Goal: Information Seeking & Learning: Learn about a topic

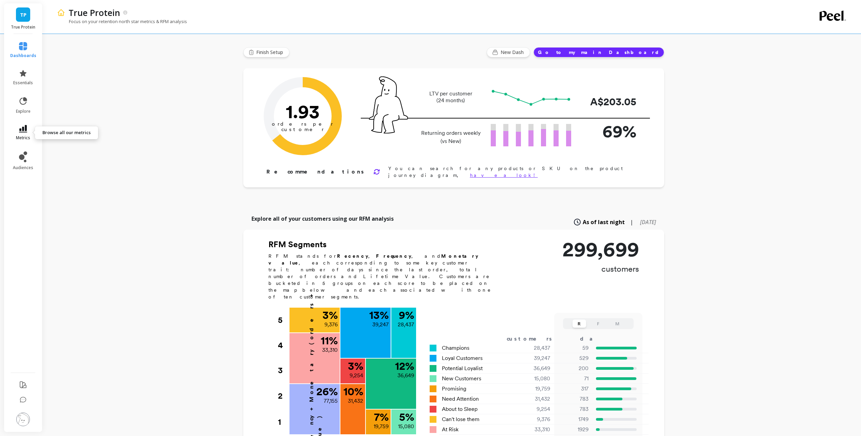
click at [19, 128] on icon at bounding box center [23, 128] width 8 height 7
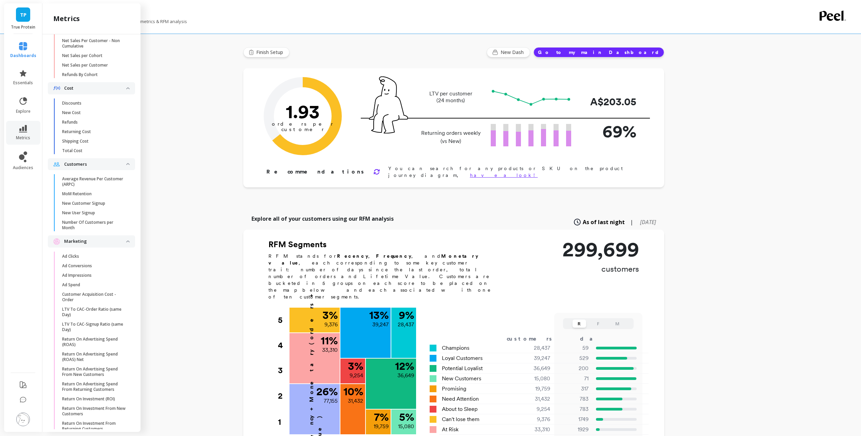
scroll to position [592, 0]
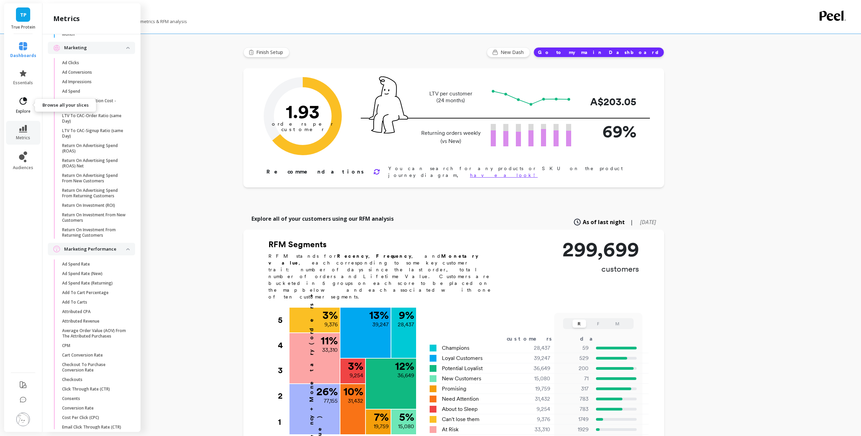
click at [21, 107] on link "explore" at bounding box center [23, 105] width 26 height 18
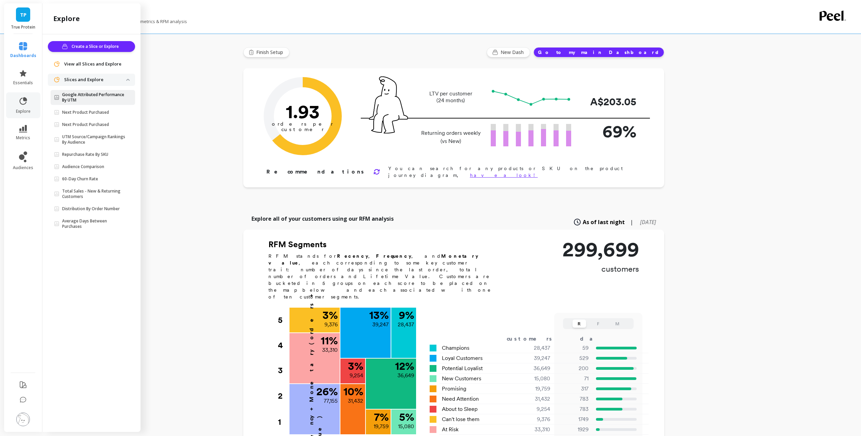
click at [102, 94] on p "Google Attributed Performance By UTM" at bounding box center [94, 97] width 64 height 11
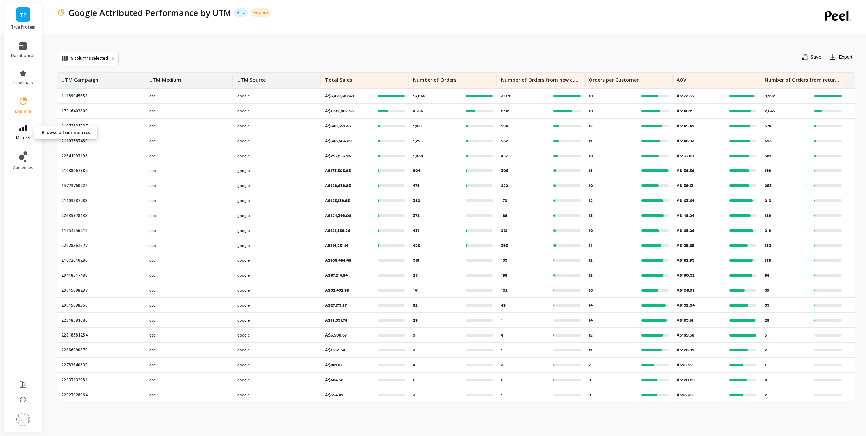
click at [26, 131] on icon at bounding box center [23, 128] width 8 height 7
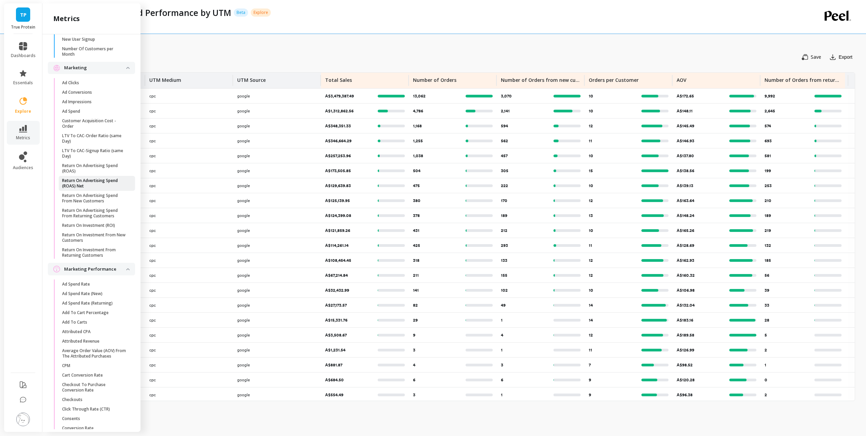
scroll to position [558, 0]
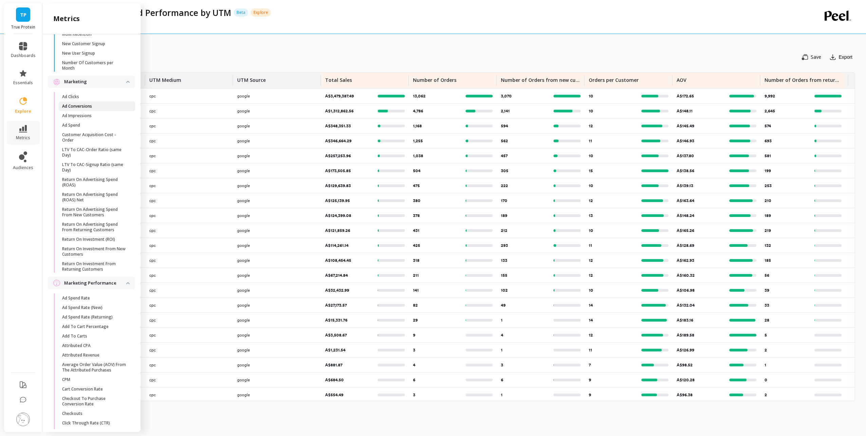
click at [92, 109] on p "Ad Conversions" at bounding box center [77, 105] width 30 height 5
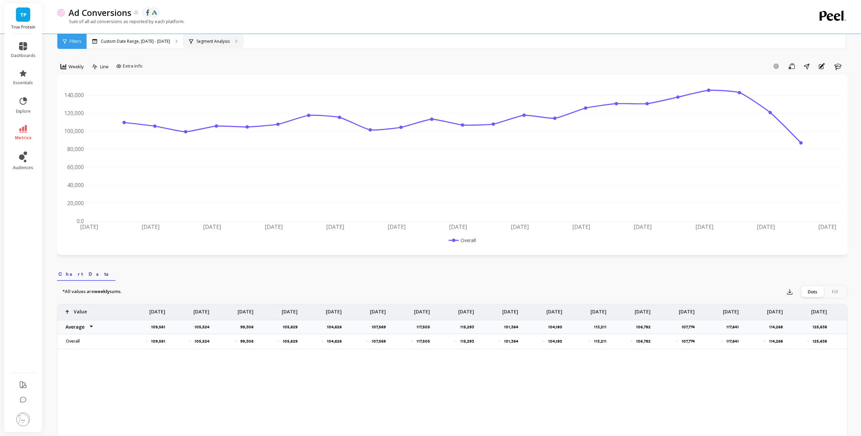
click at [203, 45] on div "Segment Analysis" at bounding box center [213, 41] width 59 height 15
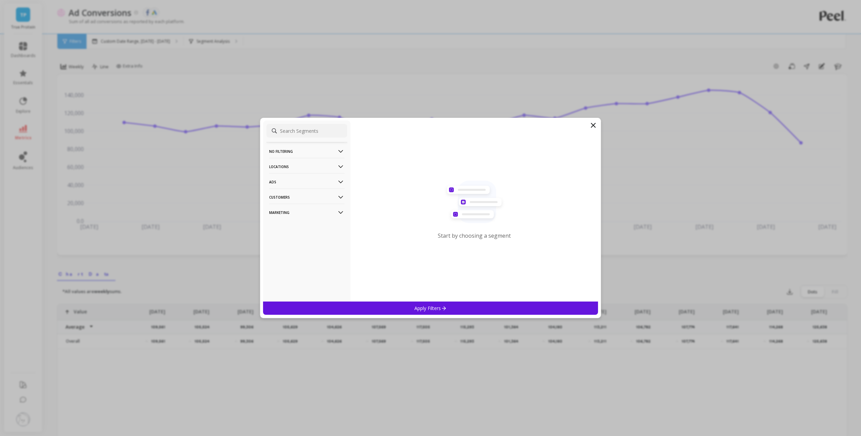
click at [298, 130] on input at bounding box center [306, 131] width 81 height 14
type input "u"
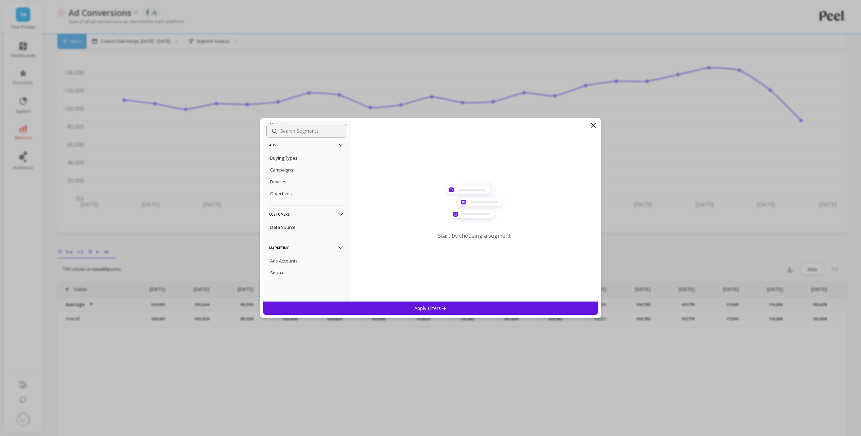
scroll to position [34, 0]
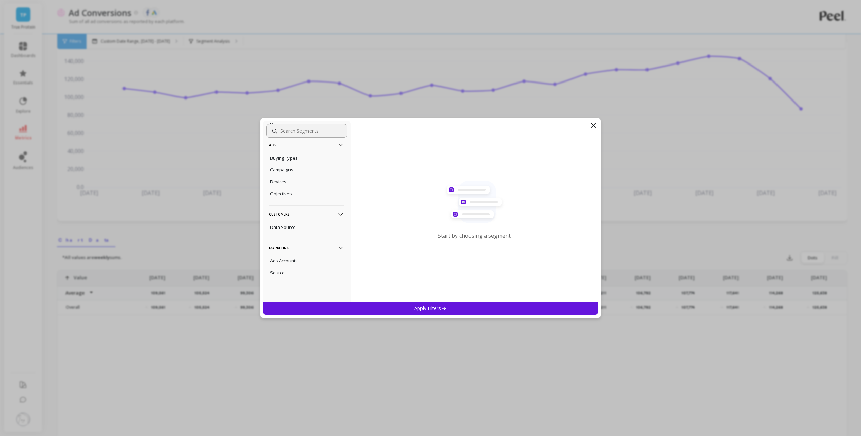
type input "t"
type input "utm"
click at [591, 125] on icon at bounding box center [593, 125] width 8 height 8
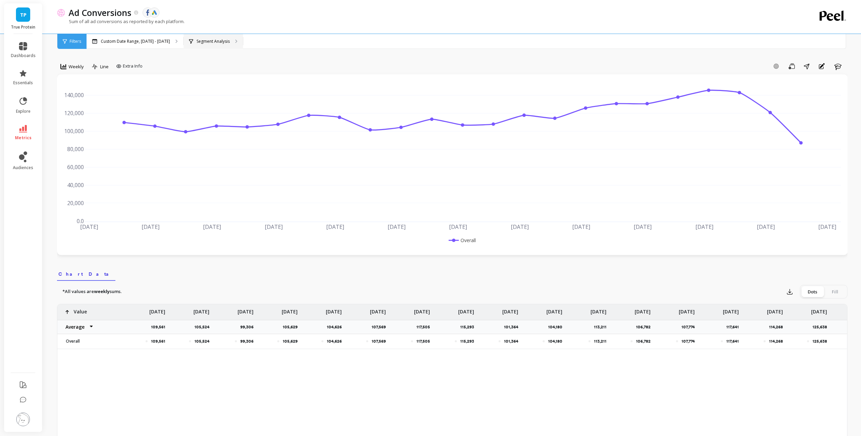
click at [217, 43] on p "Segment Analysis" at bounding box center [212, 41] width 33 height 5
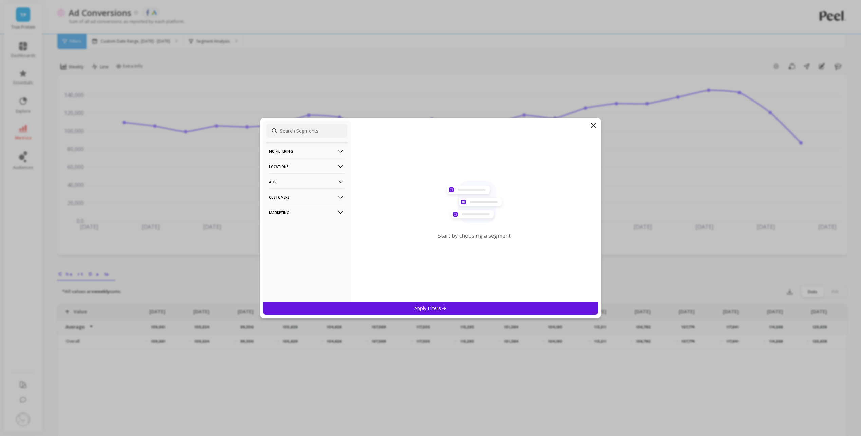
click at [302, 179] on p "Ads" at bounding box center [306, 181] width 75 height 17
click at [321, 167] on p "Locations" at bounding box center [306, 166] width 75 height 17
click at [326, 153] on p "No filtering" at bounding box center [306, 151] width 75 height 17
click at [310, 264] on p "Customers" at bounding box center [306, 262] width 75 height 17
click at [313, 279] on p "Marketing" at bounding box center [306, 277] width 75 height 17
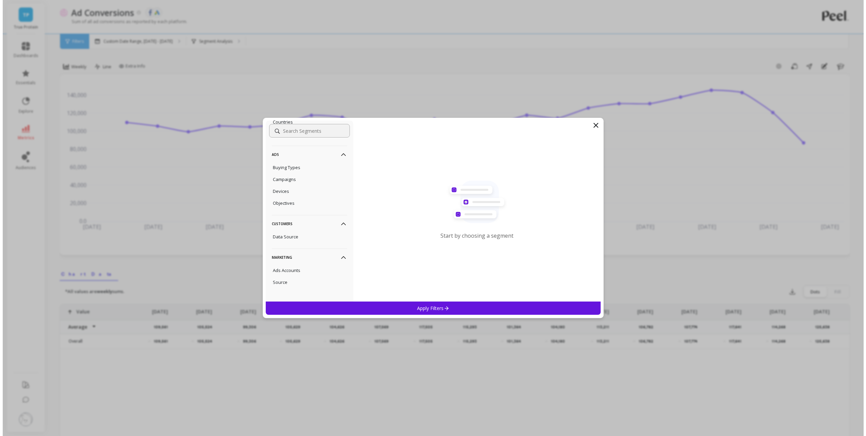
scroll to position [86, 0]
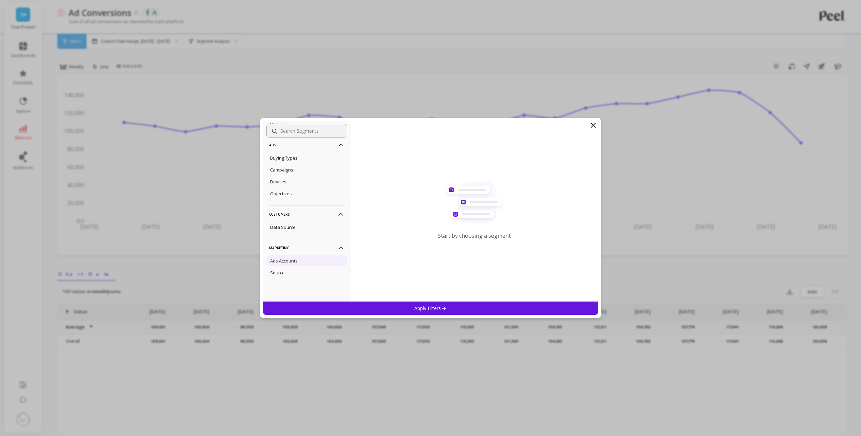
click at [306, 261] on div "Ads Accounts" at bounding box center [306, 260] width 81 height 11
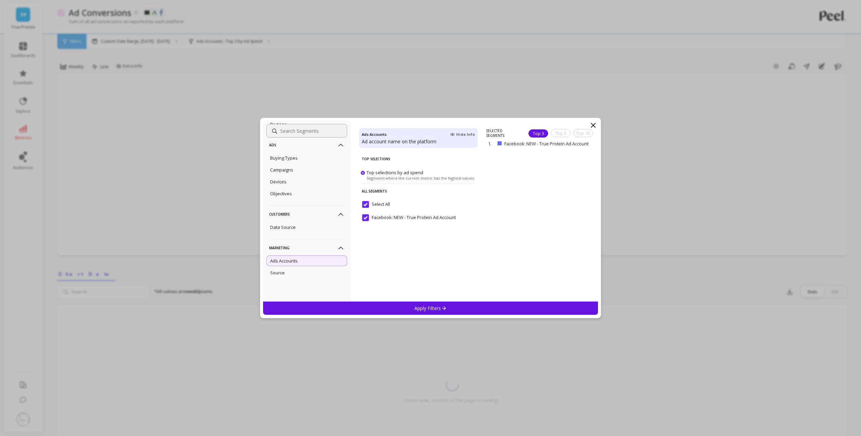
click at [367, 203] on input "Select All" at bounding box center [376, 204] width 28 height 7
click at [417, 302] on div "Apply Filters" at bounding box center [430, 307] width 335 height 13
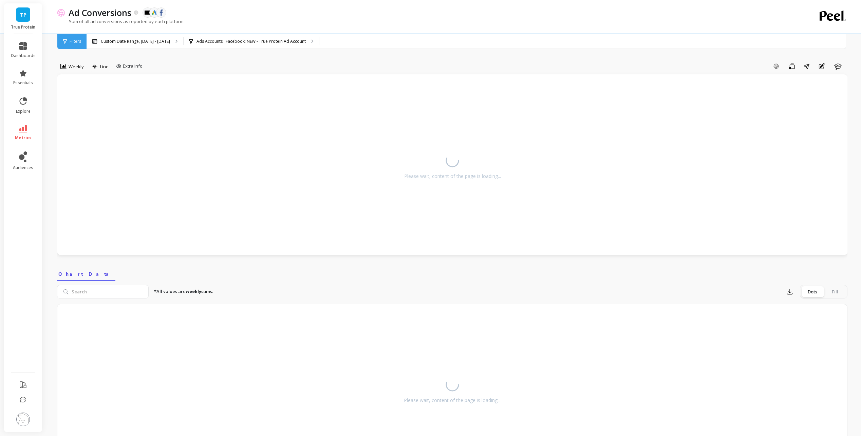
click at [420, 309] on div "Please wait, content of the page is loading..." at bounding box center [452, 389] width 790 height 170
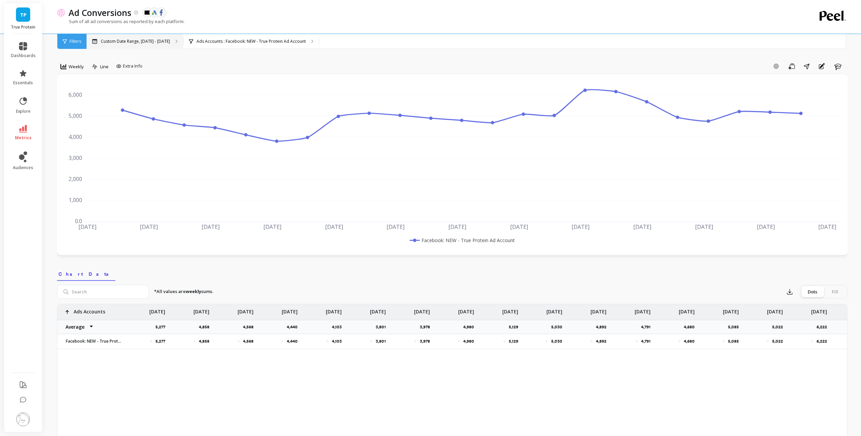
click at [145, 43] on p "Custom Date Range, [DATE] - [DATE]" at bounding box center [135, 41] width 69 height 5
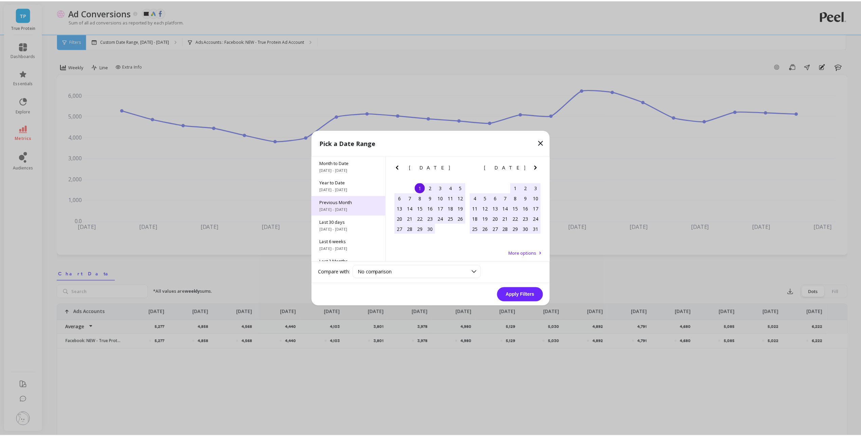
scroll to position [34, 0]
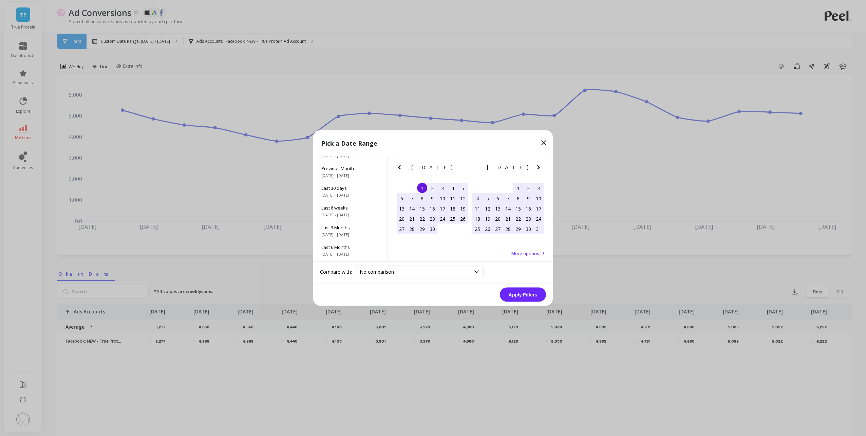
click at [538, 167] on icon "Next Month" at bounding box center [538, 167] width 8 height 8
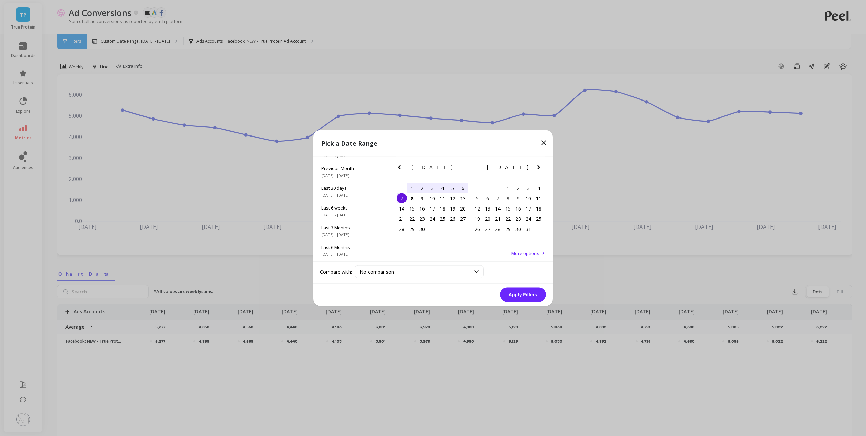
click at [401, 167] on icon "Previous Month" at bounding box center [399, 167] width 8 height 8
click at [415, 230] on div "25" at bounding box center [412, 229] width 10 height 10
click at [477, 195] on div "7" at bounding box center [477, 198] width 10 height 10
click at [521, 297] on button "Apply Filters" at bounding box center [523, 294] width 46 height 14
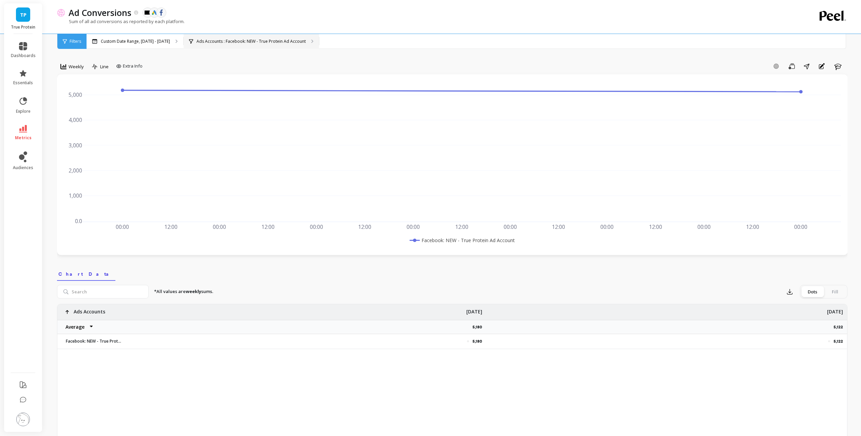
click at [217, 42] on p "Ads Accounts : Facebook: NEW - True Protein Ad Account" at bounding box center [250, 41] width 109 height 5
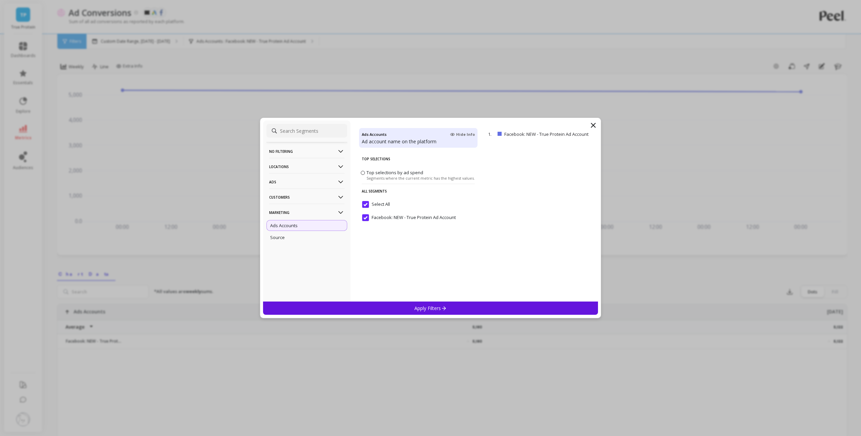
drag, startPoint x: 448, startPoint y: 310, endPoint x: 396, endPoint y: 279, distance: 60.6
click at [448, 311] on div "Apply Filters" at bounding box center [430, 307] width 335 height 13
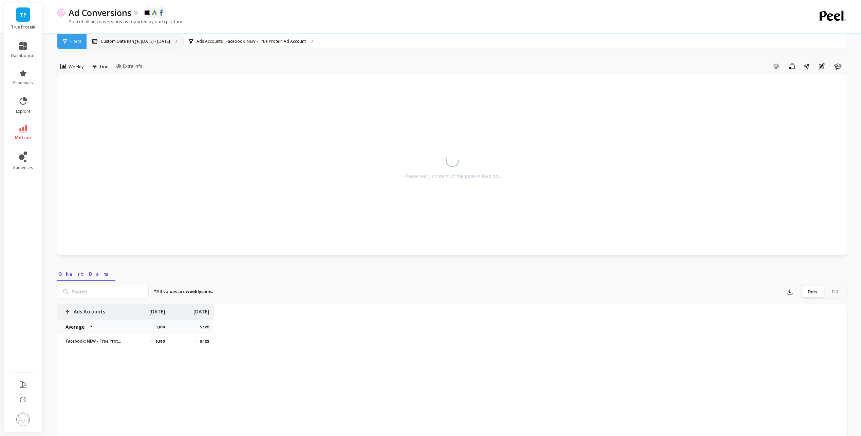
click at [149, 41] on p "Custom Date Range, Aug 25 - Sep 7" at bounding box center [135, 41] width 69 height 5
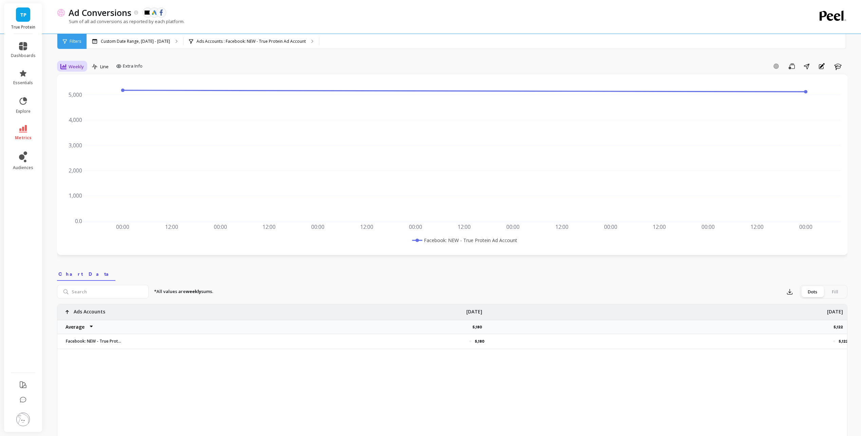
click at [71, 64] on span "Weekly" at bounding box center [76, 66] width 15 height 6
click at [77, 98] on div "Daily" at bounding box center [82, 95] width 39 height 6
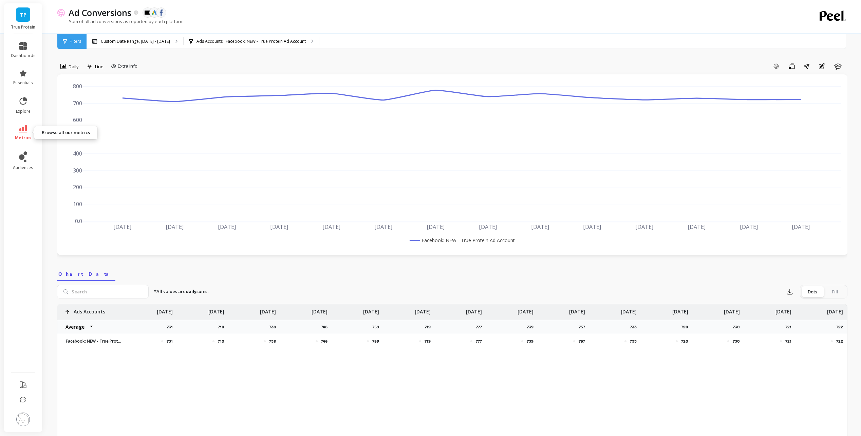
click at [27, 132] on link "metrics" at bounding box center [23, 133] width 25 height 16
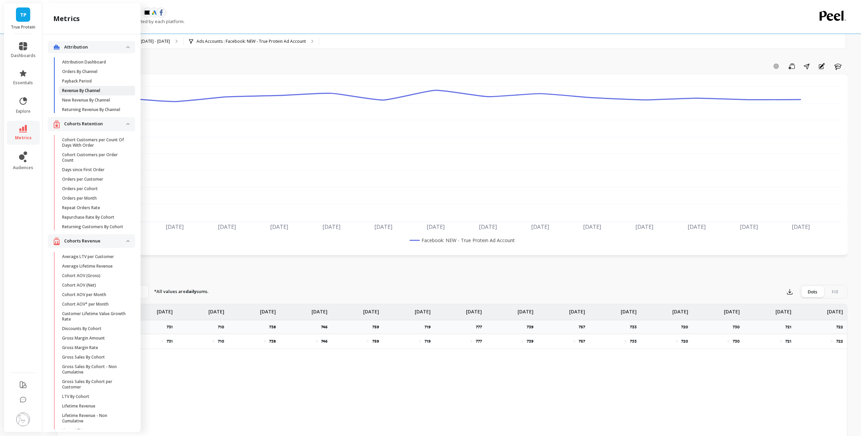
click at [86, 90] on p "Revenue By Channel" at bounding box center [81, 90] width 38 height 5
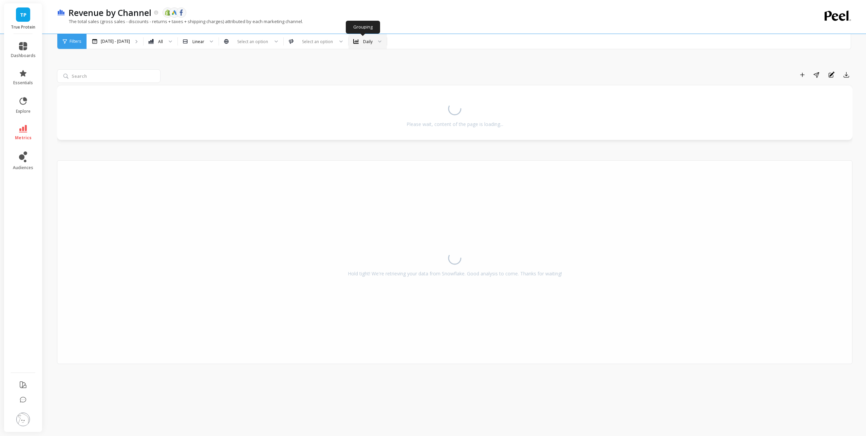
click at [364, 45] on div "Daily" at bounding box center [363, 42] width 19 height 8
click at [456, 69] on div "Add to Dashboard Share Annotations Export Please wait, content of the page is l…" at bounding box center [454, 232] width 795 height 392
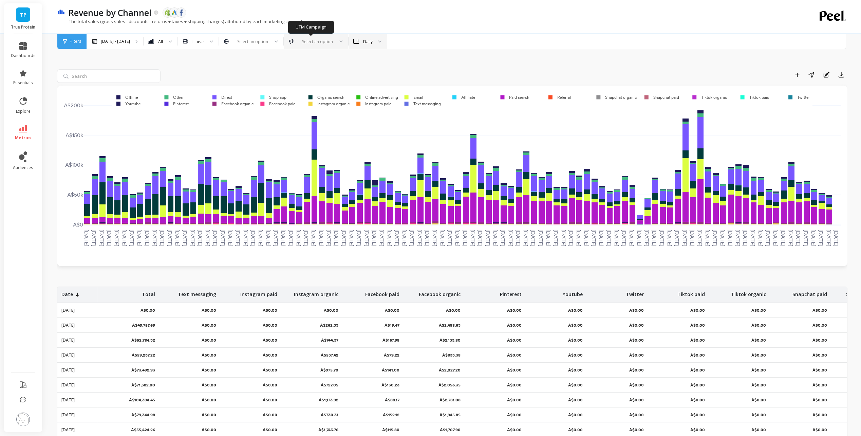
click at [303, 38] on div at bounding box center [316, 41] width 36 height 6
type input "bing"
click at [321, 64] on div "Bing_TP_PMax_All" at bounding box center [316, 60] width 64 height 12
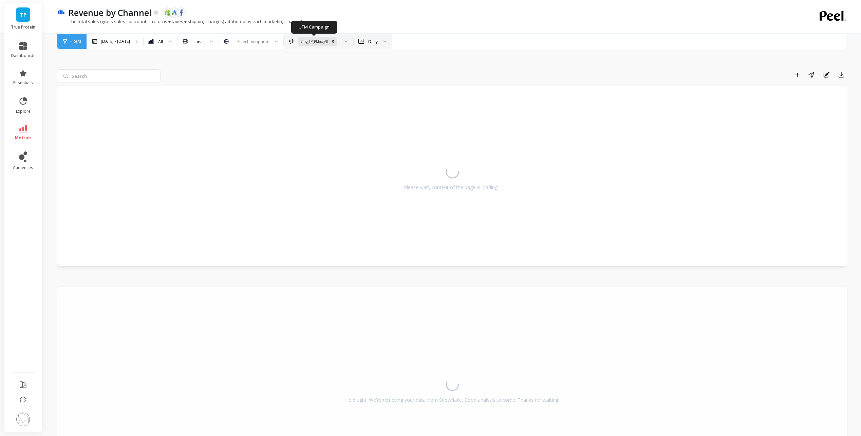
click at [340, 43] on div at bounding box center [344, 41] width 8 height 15
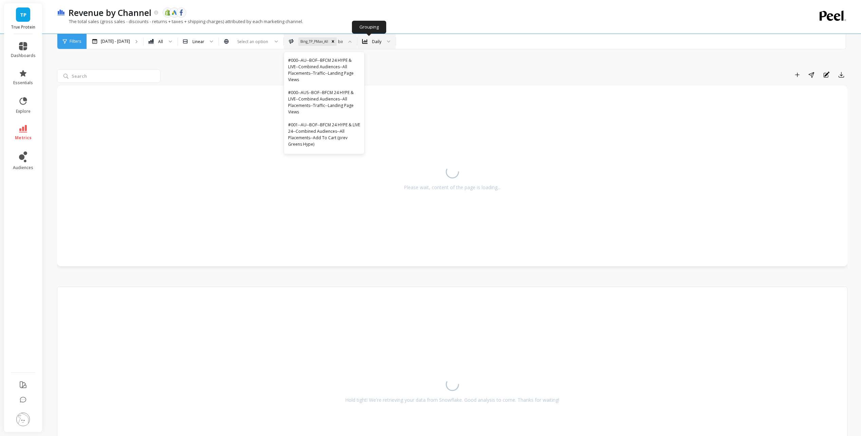
type input "bing"
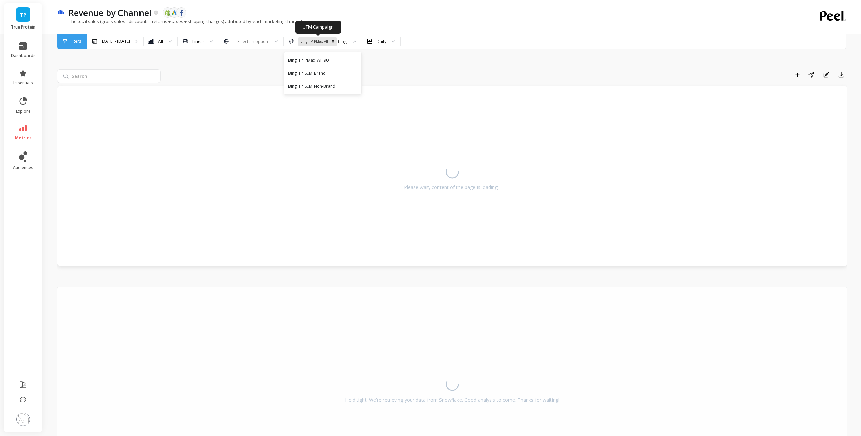
drag, startPoint x: 325, startPoint y: 61, endPoint x: 603, endPoint y: 48, distance: 278.2
click at [325, 62] on div "Bing_TP_PMax_WPI90" at bounding box center [322, 60] width 69 height 6
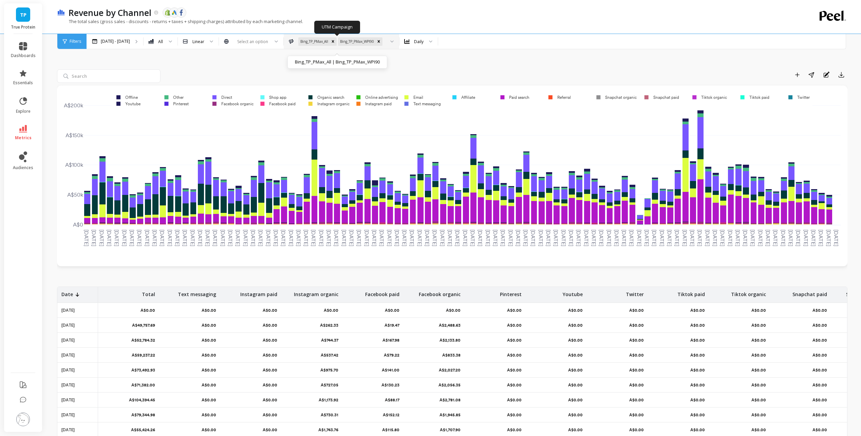
click at [385, 41] on div at bounding box center [389, 41] width 8 height 15
type input "bing"
click at [392, 62] on div "Bing_TP_SEM_Brand" at bounding box center [345, 60] width 115 height 6
click at [433, 41] on div "Bing_TP_PMax_All Bing_TP_PMax_WPI90 Bing_TP_SEM_Brand" at bounding box center [363, 41] width 159 height 15
click at [440, 65] on div "Add to Dashboard Share Annotations Export" at bounding box center [452, 272] width 790 height 473
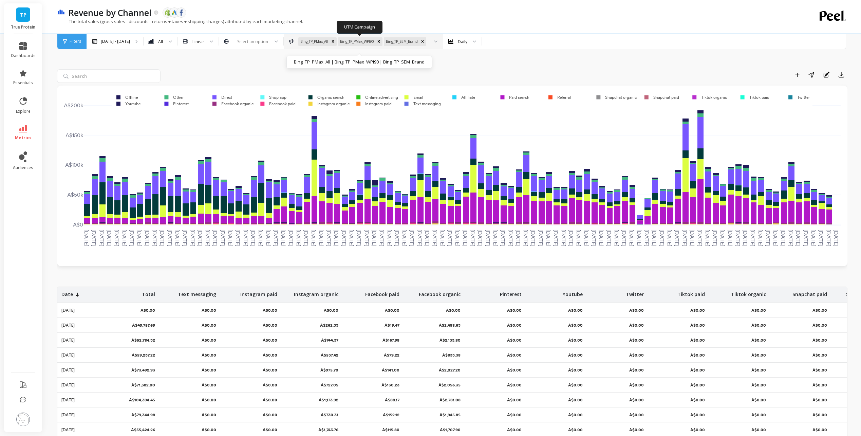
click at [434, 44] on div at bounding box center [433, 41] width 8 height 15
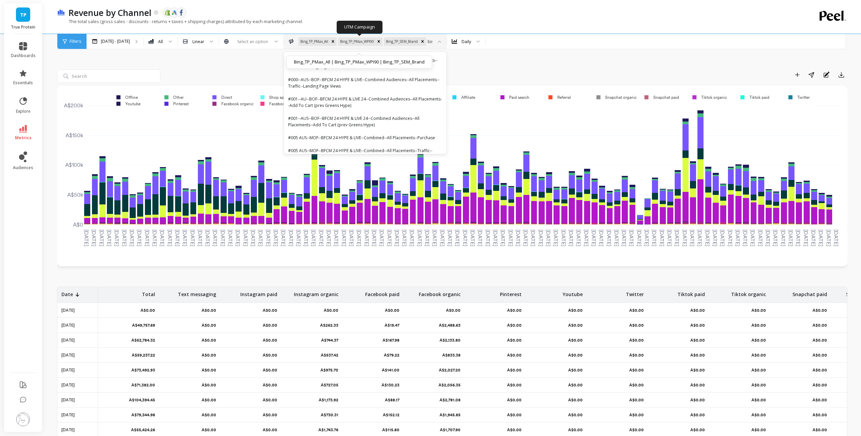
type input "bing"
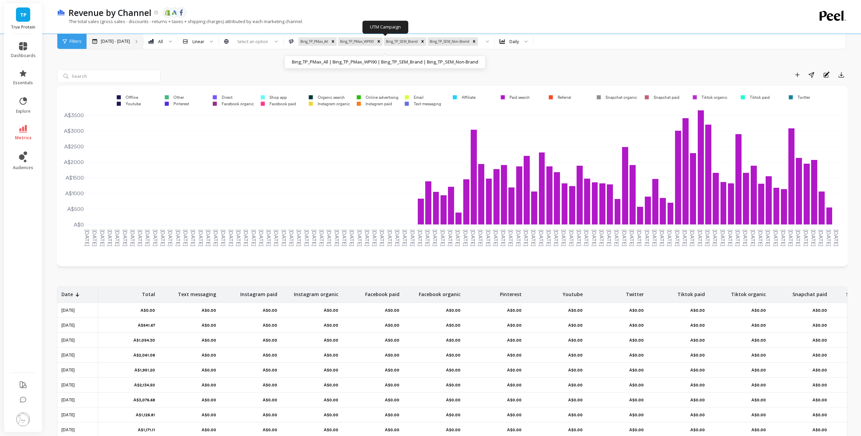
click at [119, 41] on p "Mar 7 - Sep 7" at bounding box center [115, 41] width 29 height 5
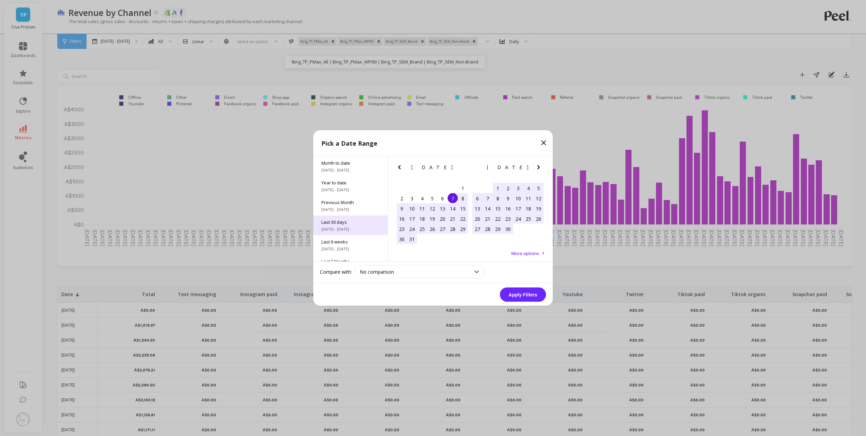
click at [347, 228] on span "8/8/2025 - 9/7/2025" at bounding box center [350, 228] width 58 height 5
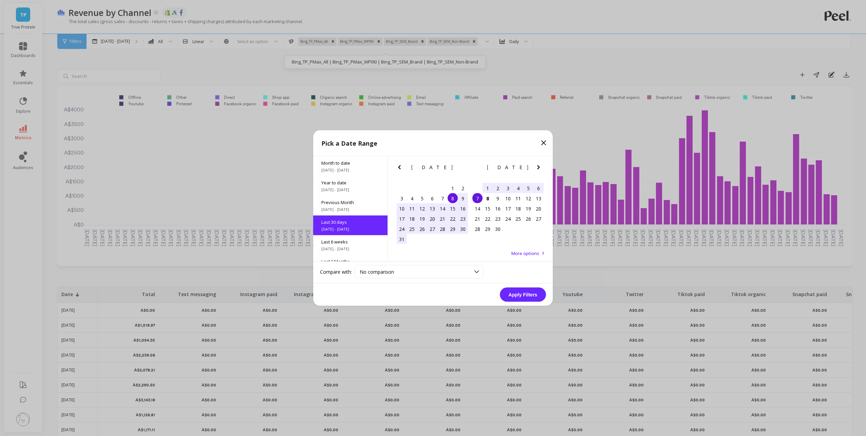
scroll to position [17, 0]
click at [516, 296] on button "Apply Filters" at bounding box center [523, 294] width 46 height 14
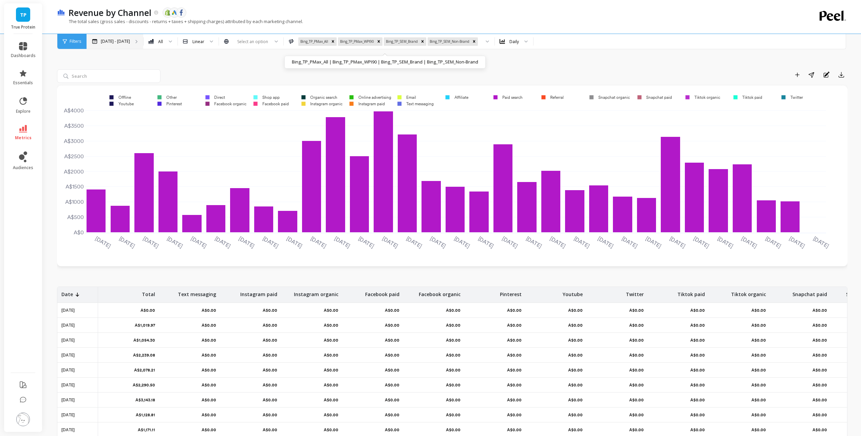
click at [112, 43] on p "Aug 8 - Sep 7" at bounding box center [115, 41] width 29 height 5
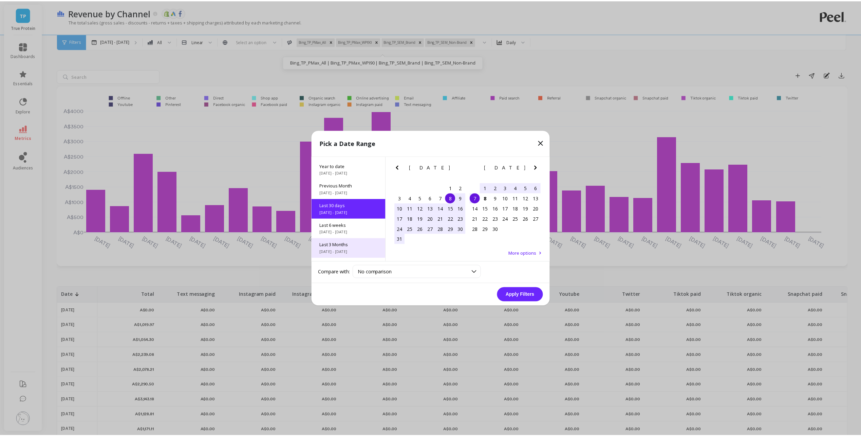
scroll to position [51, 0]
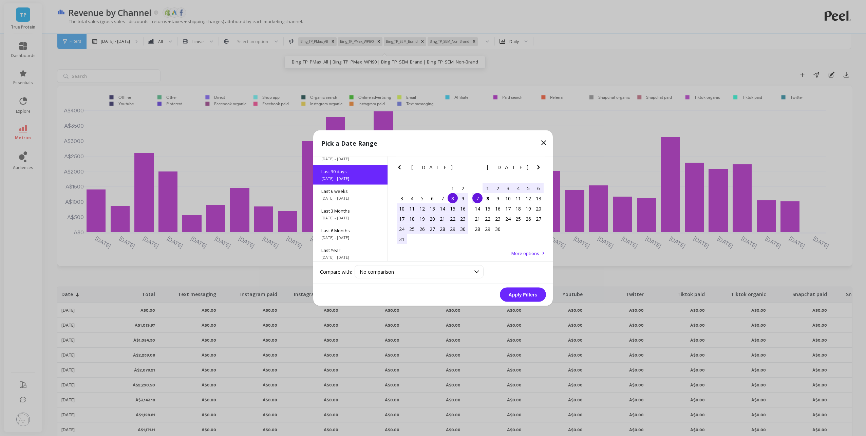
click at [545, 143] on icon at bounding box center [543, 143] width 8 height 8
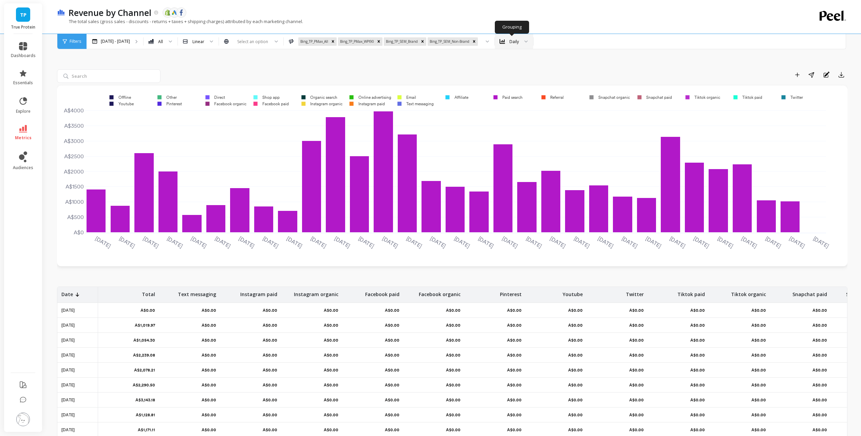
click at [509, 43] on div "Daily" at bounding box center [514, 41] width 10 height 6
click at [511, 73] on div "Weekly" at bounding box center [514, 73] width 30 height 6
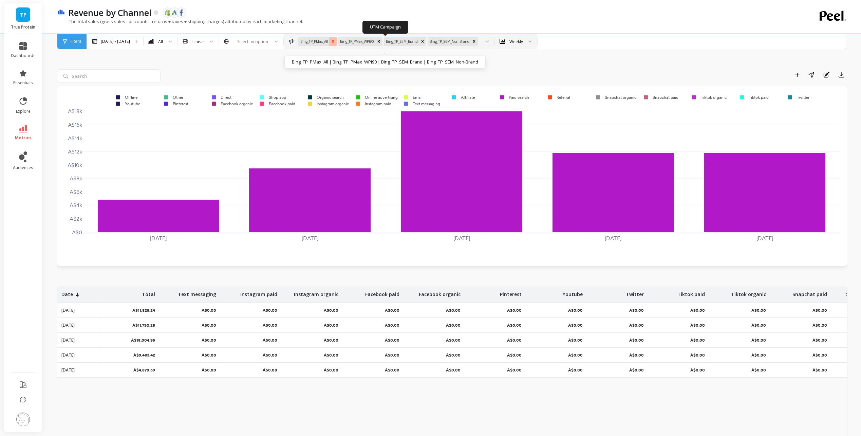
click at [330, 41] on icon "Remove Bing_TP_PMax_All" at bounding box center [332, 41] width 5 height 5
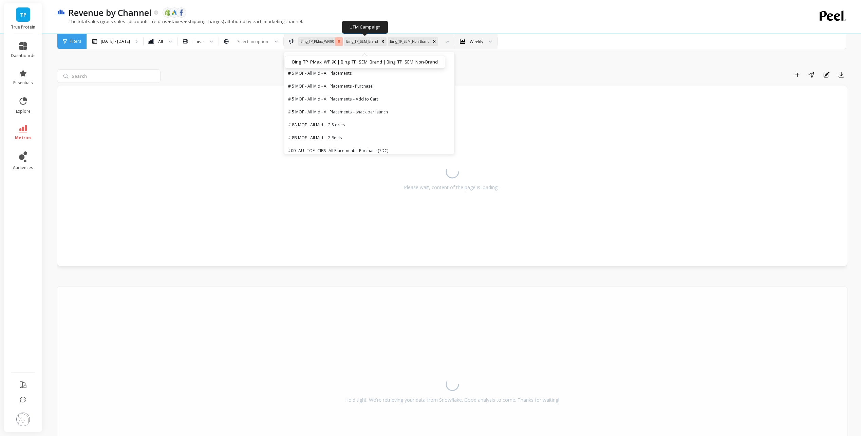
click at [337, 40] on icon "Remove Bing_TP_PMax_WPI90" at bounding box center [339, 41] width 5 height 5
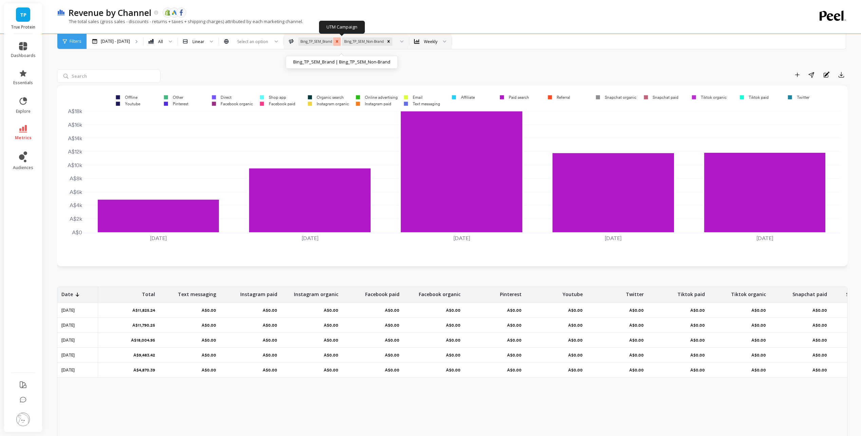
click at [336, 42] on icon "Remove Bing_TP_SEM_Brand" at bounding box center [337, 41] width 2 height 2
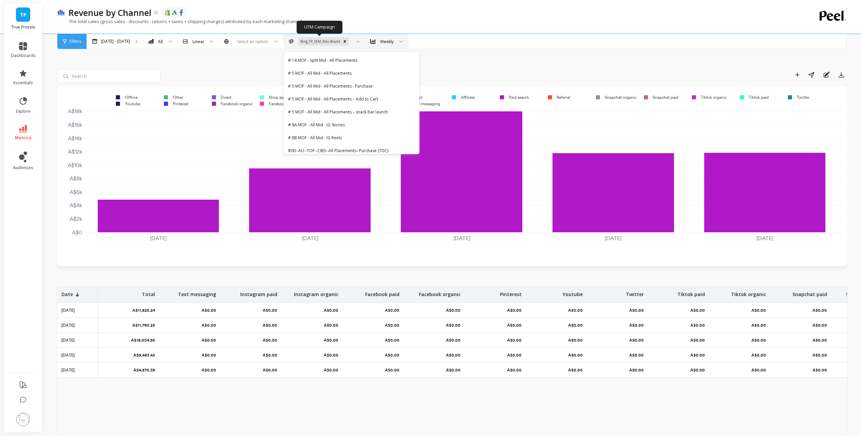
click at [342, 42] on icon "Remove Bing_TP_SEM_Non-Brand" at bounding box center [344, 41] width 5 height 5
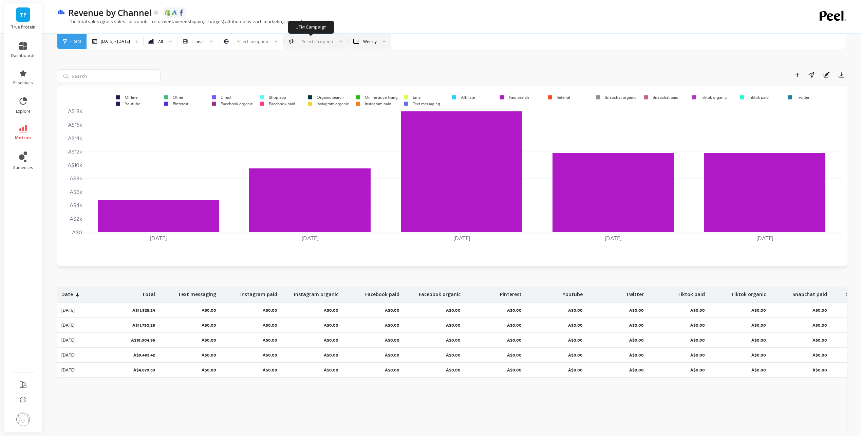
click at [320, 41] on div at bounding box center [316, 41] width 36 height 6
type input "go"
click at [319, 44] on div at bounding box center [316, 41] width 36 height 6
type input "go"
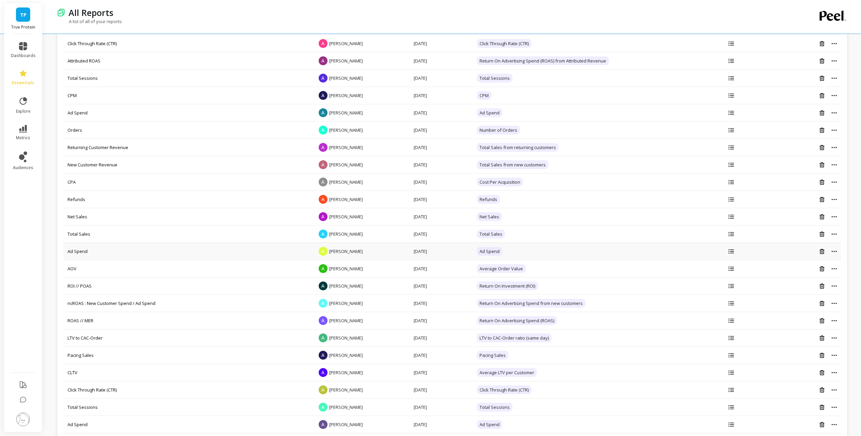
scroll to position [102, 0]
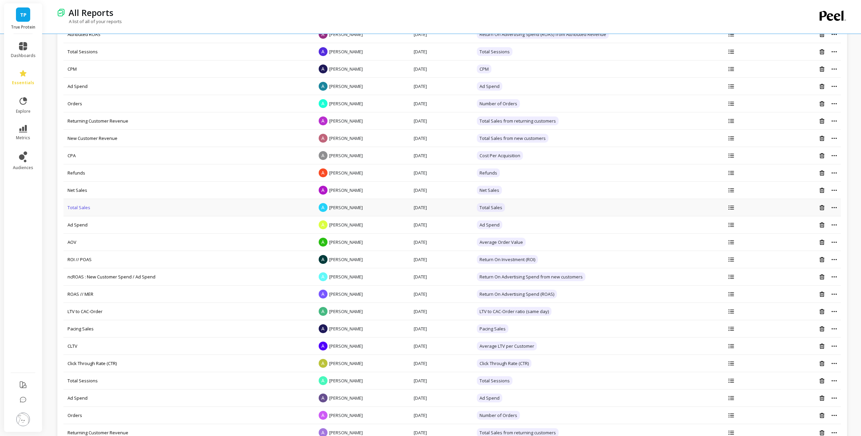
click at [83, 208] on link "Total Sales" at bounding box center [79, 207] width 23 height 6
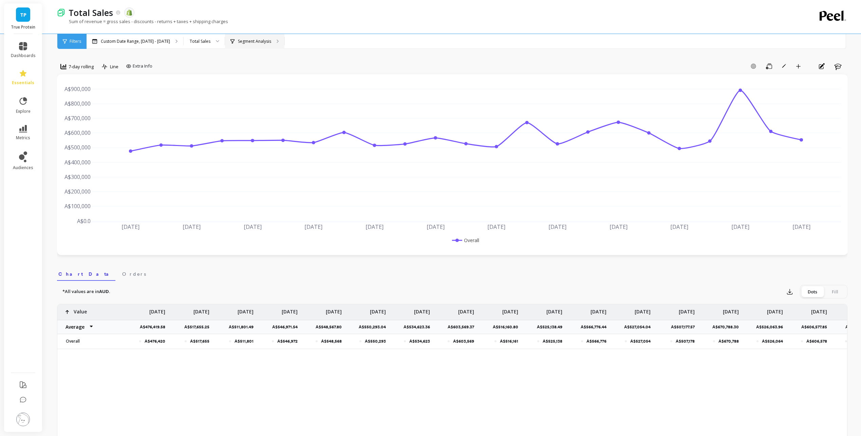
click at [250, 43] on p "Segment Analysis" at bounding box center [254, 41] width 33 height 5
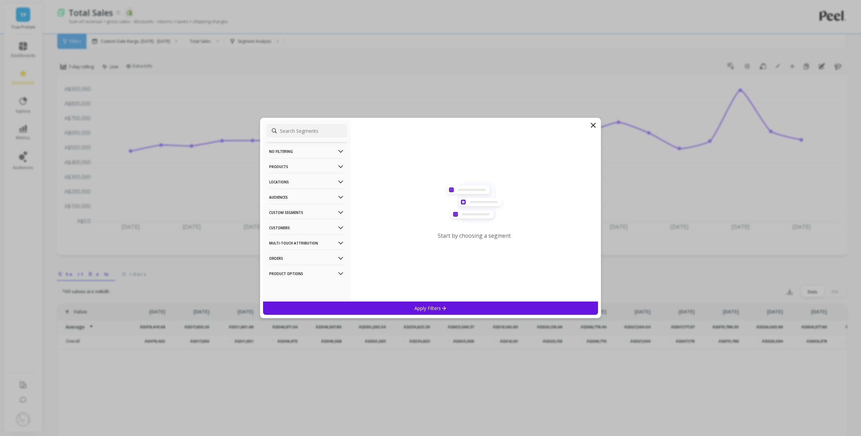
click at [299, 128] on input at bounding box center [306, 131] width 81 height 14
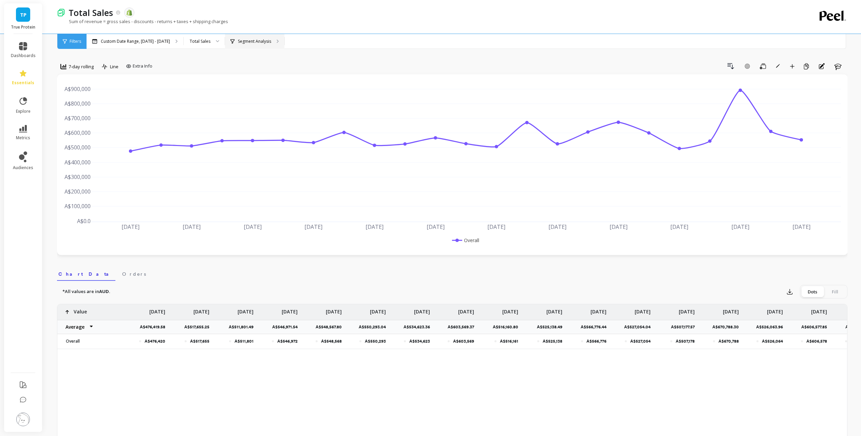
click at [256, 45] on div "Segment Analysis" at bounding box center [254, 41] width 59 height 15
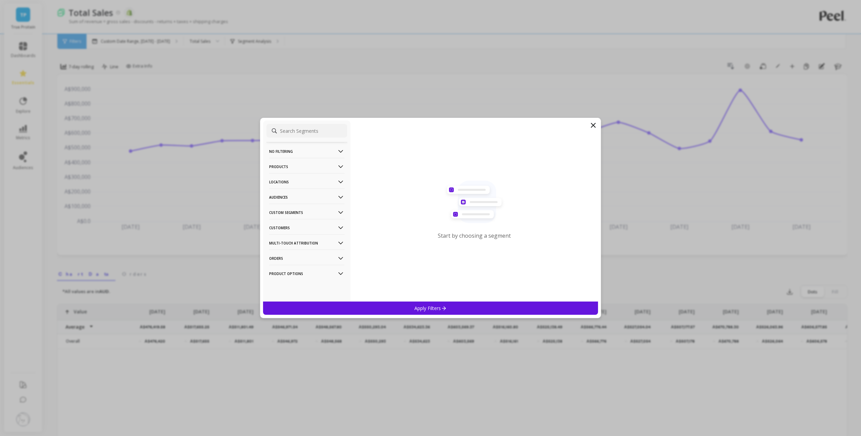
click at [307, 129] on input at bounding box center [306, 131] width 81 height 14
type input "utm"
click at [315, 198] on div "UTM Source/Medium" at bounding box center [306, 199] width 81 height 11
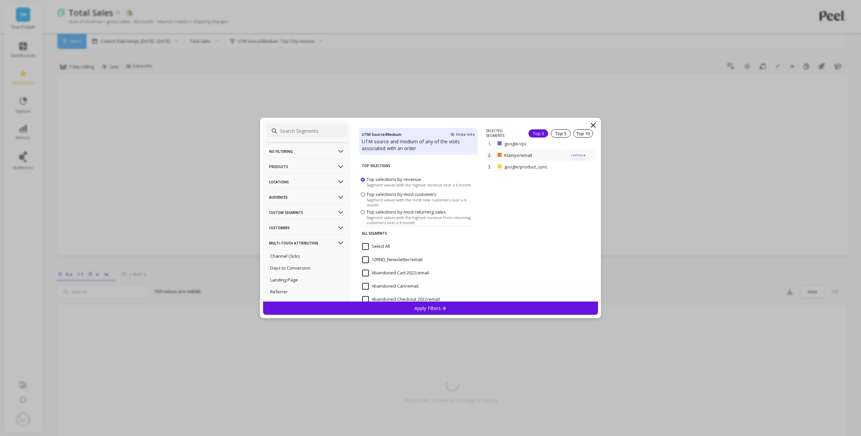
click at [574, 153] on p "remove" at bounding box center [578, 155] width 17 height 5
click at [575, 146] on p "remove" at bounding box center [578, 145] width 17 height 5
click at [498, 312] on div "Apply Filters" at bounding box center [430, 307] width 335 height 13
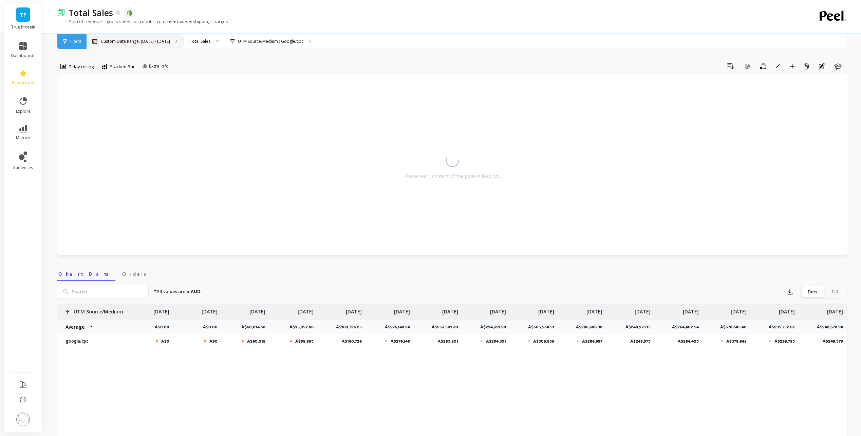
click at [141, 42] on p "Custom Date Range, [DATE] - [DATE]" at bounding box center [135, 41] width 69 height 5
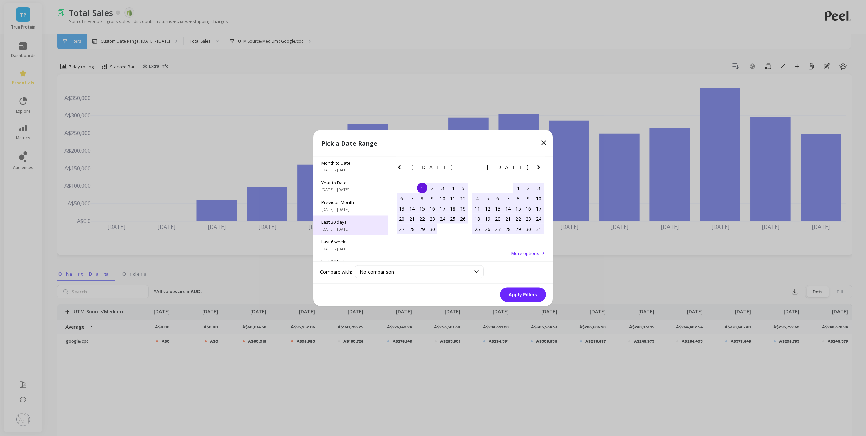
click at [356, 226] on div "Last 30 days 8/9/2025 - 9/7/2025" at bounding box center [350, 225] width 74 height 20
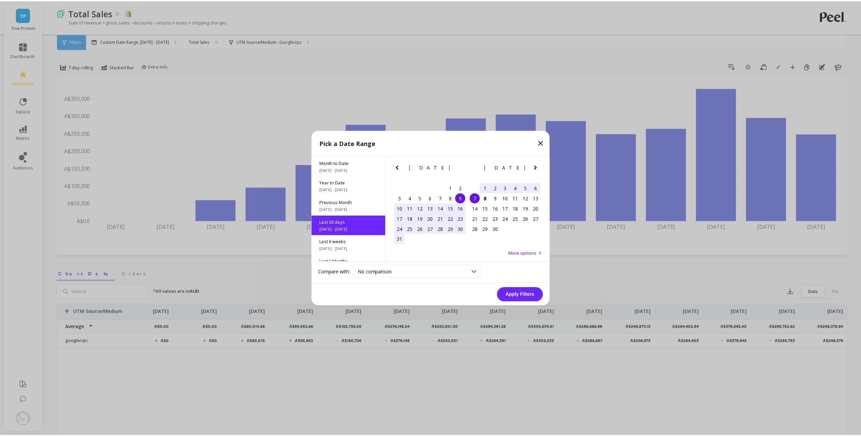
scroll to position [17, 0]
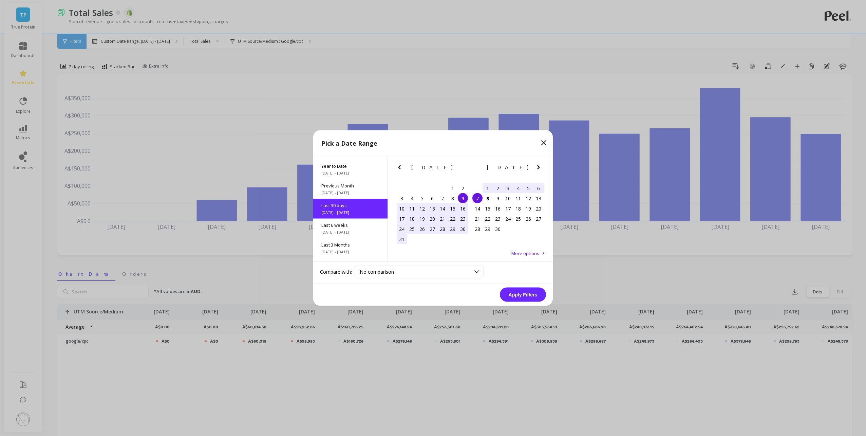
click at [523, 295] on button "Apply Filters" at bounding box center [523, 294] width 46 height 14
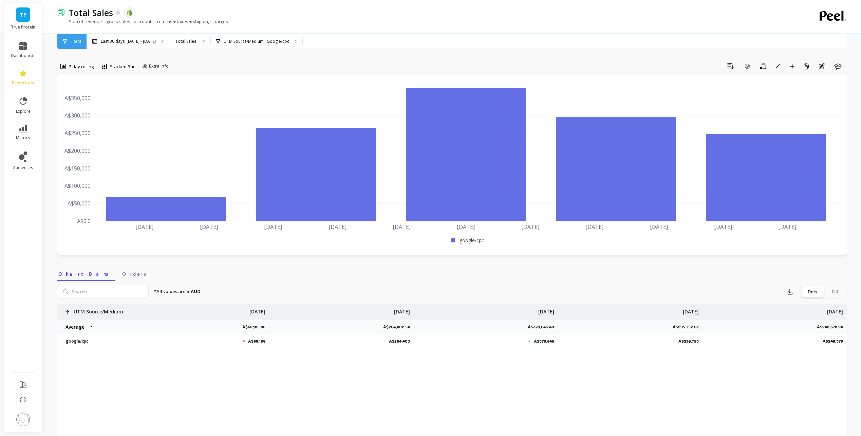
drag, startPoint x: 710, startPoint y: 255, endPoint x: 667, endPoint y: 257, distance: 43.4
click at [710, 255] on div "7-day rolling Stacked Bar Extra Info Drill Down Add Goal Save Rename Add to Das…" at bounding box center [452, 389] width 790 height 724
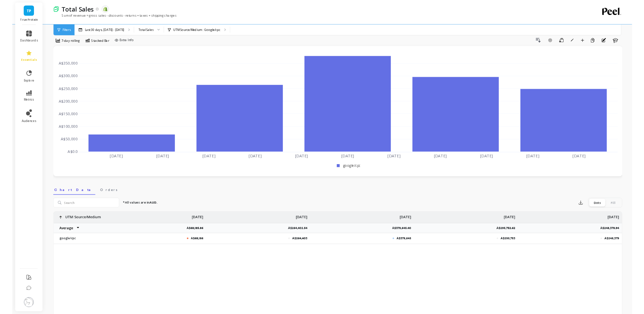
scroll to position [0, 0]
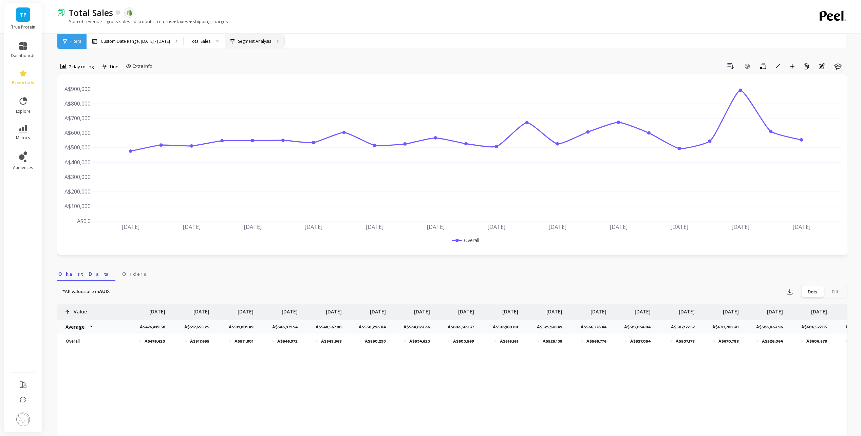
click at [246, 39] on p "Segment Analysis" at bounding box center [254, 41] width 33 height 5
click at [131, 38] on div "Custom Date Range, [DATE] - [DATE]" at bounding box center [135, 41] width 97 height 15
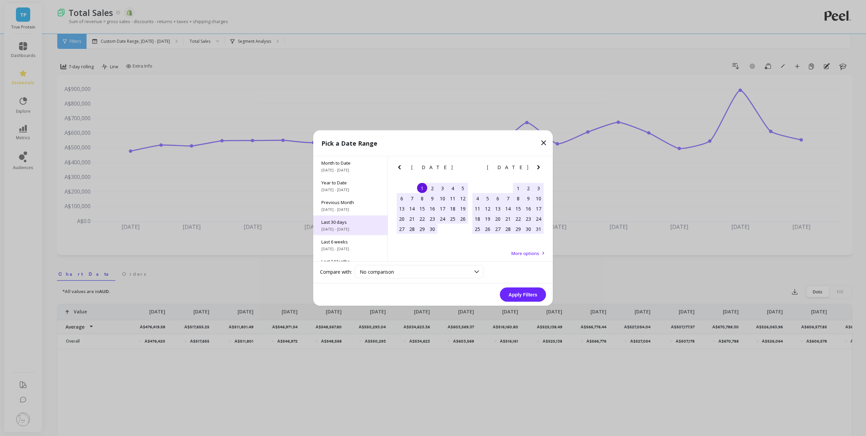
click at [354, 229] on span "[DATE] - [DATE]" at bounding box center [350, 228] width 58 height 5
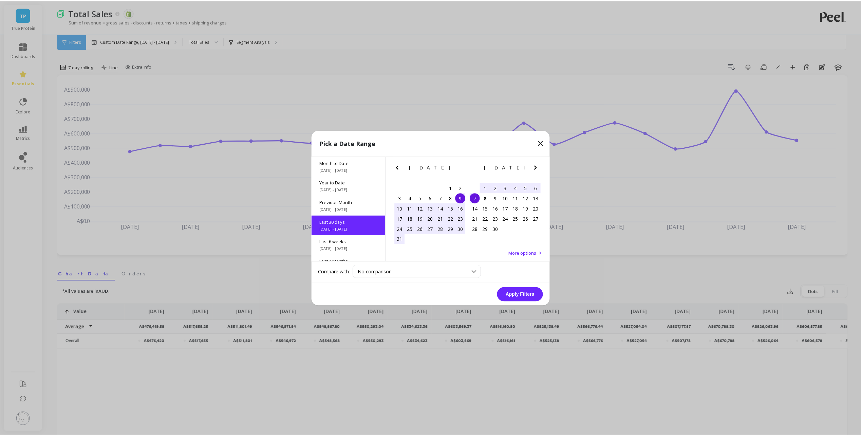
scroll to position [17, 0]
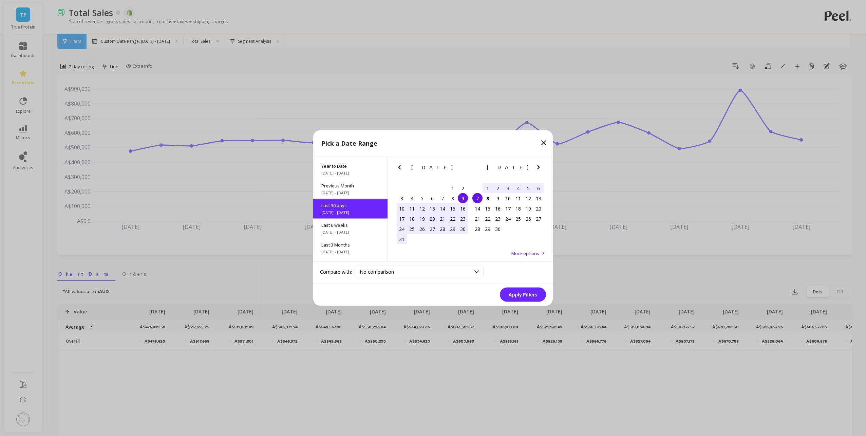
click at [520, 293] on button "Apply Filters" at bounding box center [523, 294] width 46 height 14
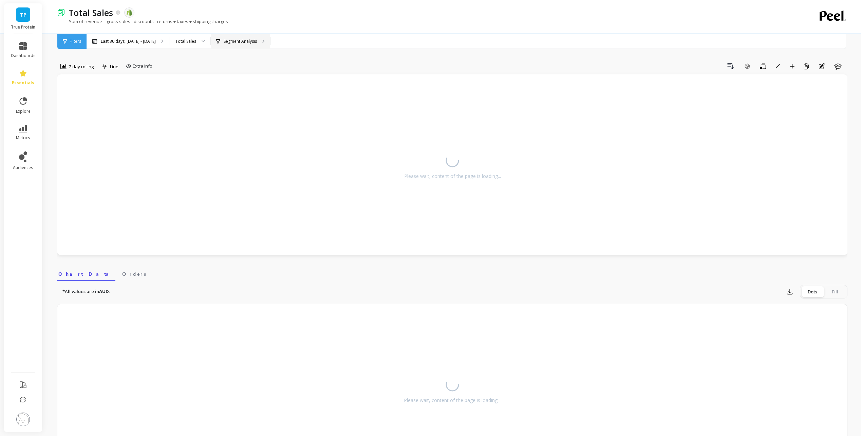
click at [239, 41] on p "Segment Analysis" at bounding box center [240, 41] width 33 height 5
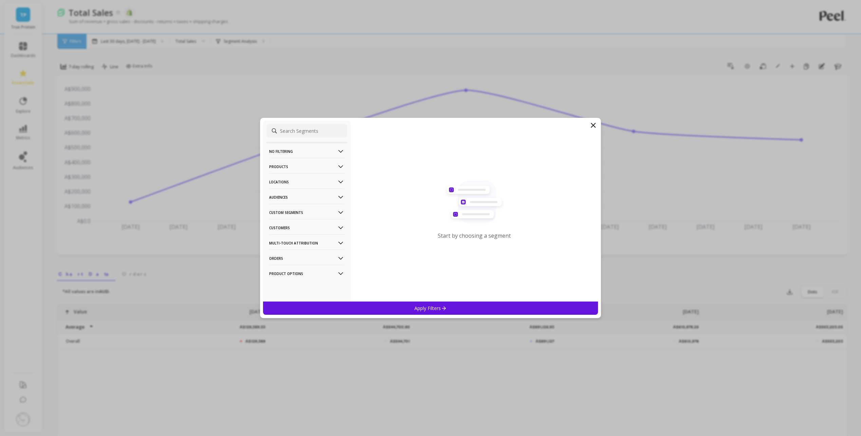
click at [304, 130] on input at bounding box center [306, 131] width 81 height 14
click at [592, 122] on icon at bounding box center [593, 125] width 8 height 8
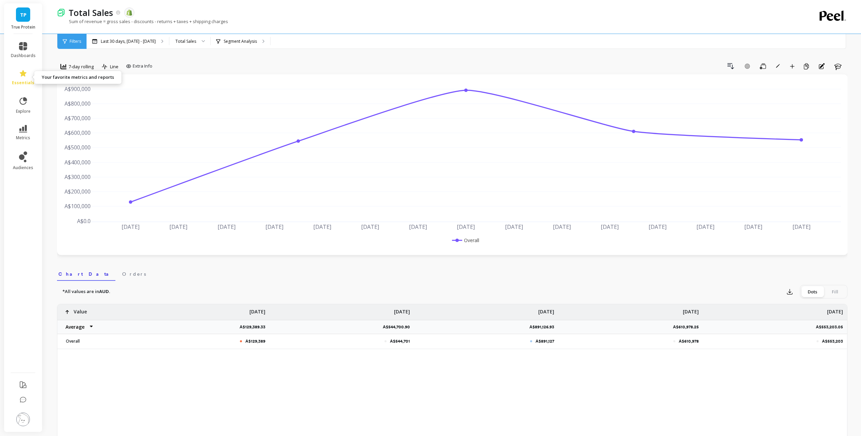
click at [23, 75] on icon at bounding box center [23, 73] width 7 height 6
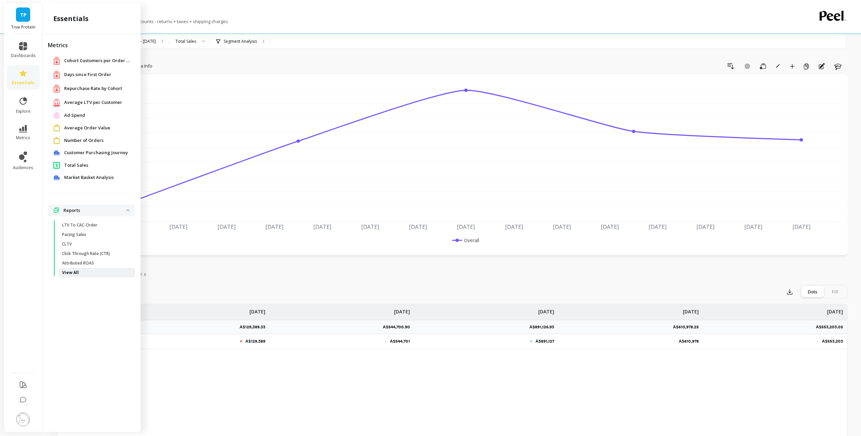
click at [75, 271] on p "View All" at bounding box center [70, 272] width 17 height 5
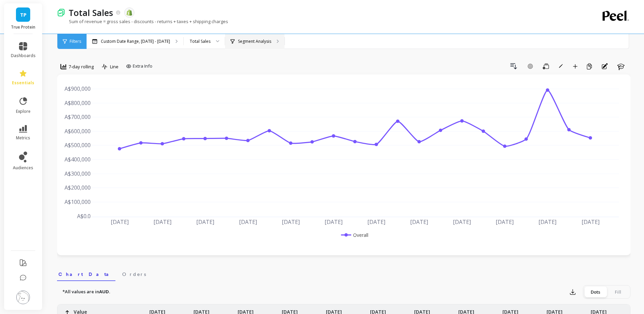
click at [239, 39] on p "Segment Analysis" at bounding box center [254, 41] width 33 height 5
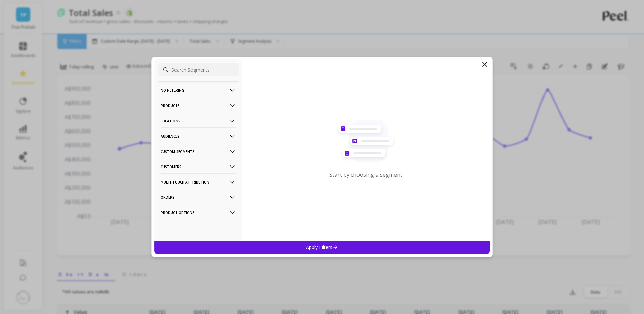
click at [200, 69] on input at bounding box center [198, 70] width 81 height 14
type input "t"
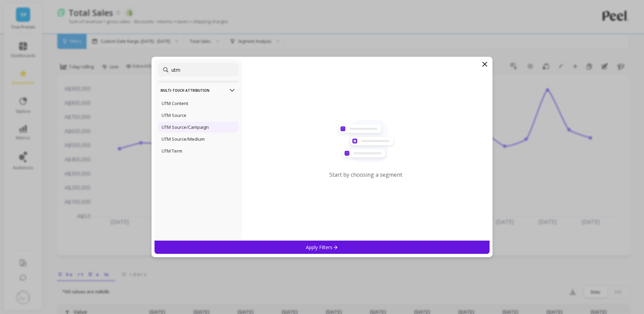
type input "utm"
click at [204, 126] on p "UTM Source/Campaign" at bounding box center [185, 127] width 47 height 6
